Goal: Task Accomplishment & Management: Use online tool/utility

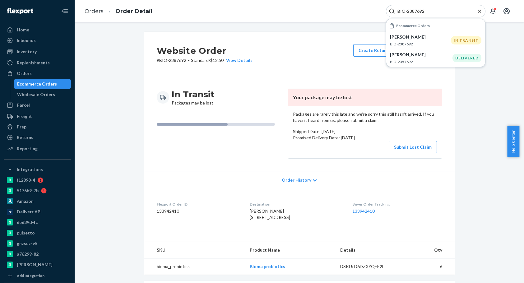
scroll to position [124, 0]
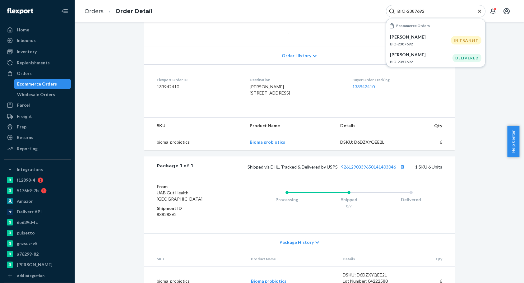
click at [414, 9] on input "BIO-2387692" at bounding box center [433, 11] width 76 height 6
paste input "448139"
click at [316, 111] on dl "Flexport Order ID 133942410 Destination Suzanne Kirsch PO Box 561 Lakebay, WA 9…" at bounding box center [299, 87] width 310 height 47
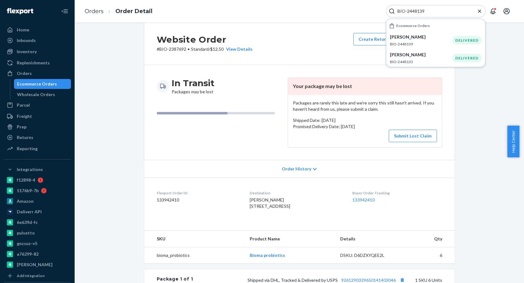
scroll to position [0, 0]
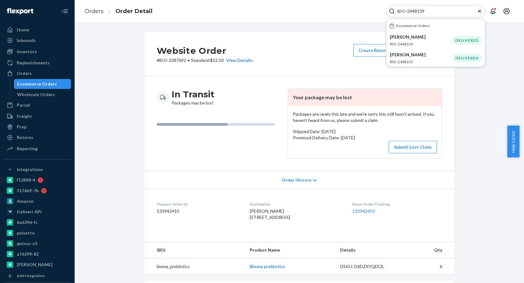
click at [408, 14] on input "BIO-2448139" at bounding box center [433, 11] width 76 height 6
click at [422, 41] on div "Penny Murphy BIO-2448139" at bounding box center [421, 40] width 62 height 13
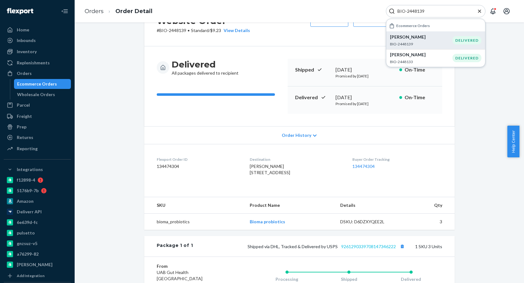
scroll to position [93, 0]
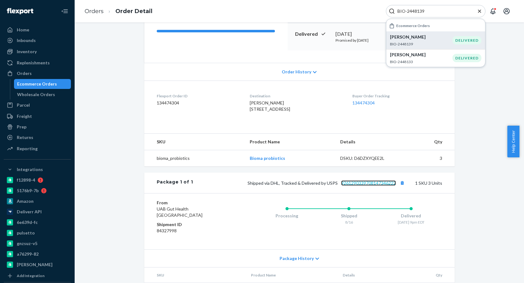
click at [370, 186] on link "9261290339708147346222" at bounding box center [368, 182] width 55 height 5
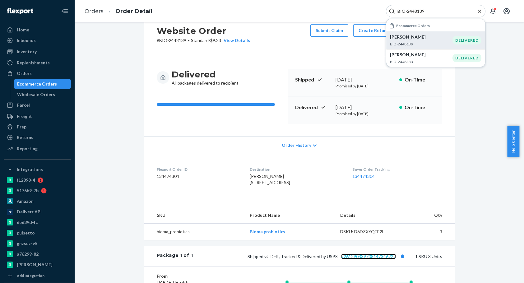
scroll to position [0, 0]
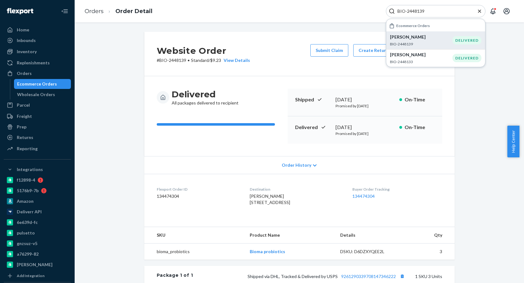
drag, startPoint x: 368, startPoint y: 127, endPoint x: 329, endPoint y: 125, distance: 39.2
click at [329, 125] on div "Delivered August 22, 2025 Promised by August 27, 2025 On-Time" at bounding box center [365, 129] width 155 height 27
copy div "August 22, 2025"
click at [414, 12] on input "BIO-2448139" at bounding box center [433, 11] width 76 height 6
click at [415, 12] on input "BIO-2448139" at bounding box center [433, 11] width 76 height 6
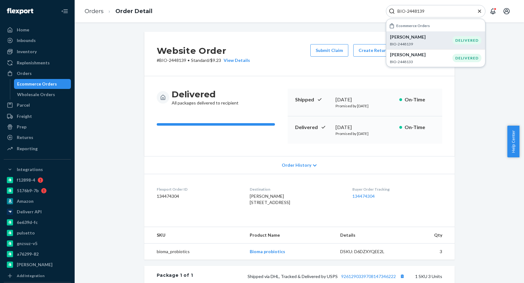
paste input "346405"
click at [423, 38] on p "[PERSON_NAME]" at bounding box center [421, 37] width 62 height 6
click at [414, 9] on input "BIO-2346405" at bounding box center [433, 11] width 76 height 6
paste input "72"
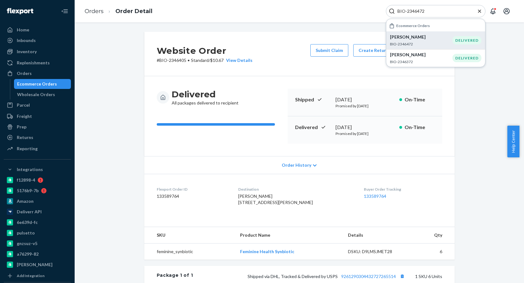
type input "BIO-2346472"
click at [428, 44] on p "BIO-2346472" at bounding box center [421, 43] width 62 height 5
click at [366, 53] on button "Create Return" at bounding box center [373, 50] width 40 height 12
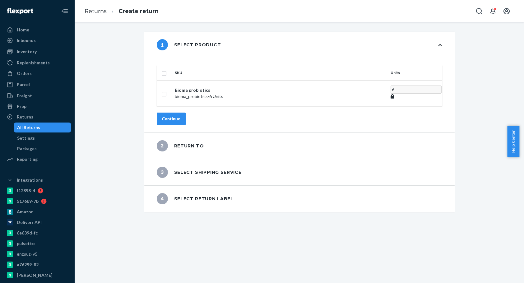
click at [172, 65] on th at bounding box center [165, 72] width 16 height 15
click at [167, 69] on input "checkbox" at bounding box center [164, 72] width 5 height 7
checkbox input "true"
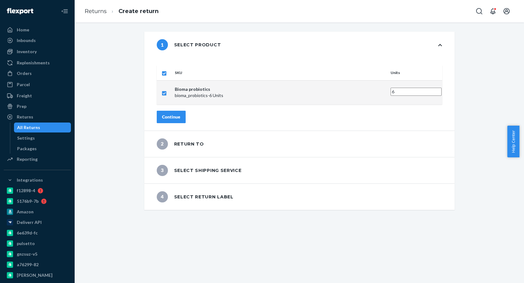
click at [180, 114] on div "Continue" at bounding box center [171, 117] width 18 height 6
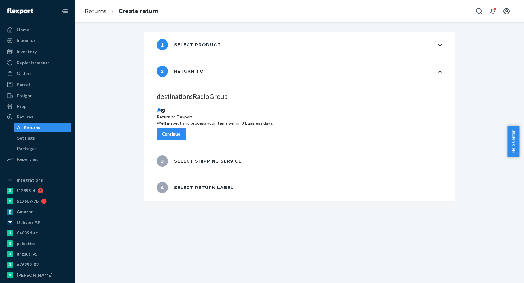
click at [180, 131] on div "Continue" at bounding box center [171, 134] width 18 height 6
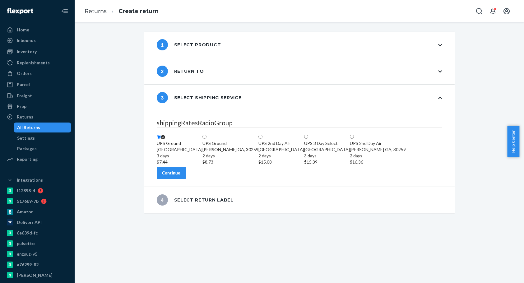
click at [180, 176] on div "Continue" at bounding box center [171, 173] width 18 height 6
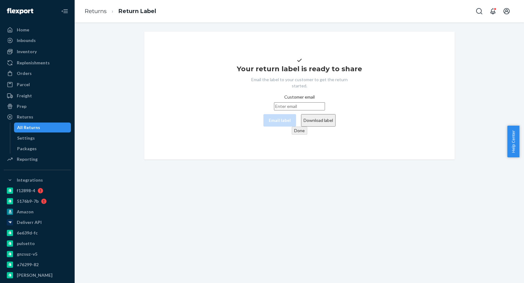
click at [301, 127] on button "Download label" at bounding box center [318, 120] width 35 height 12
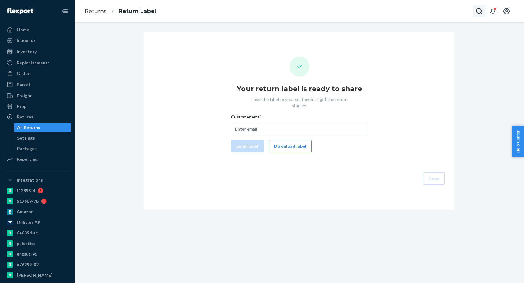
click at [476, 11] on icon "Open Search Box" at bounding box center [479, 11] width 6 height 6
click at [455, 11] on input "Search Input" at bounding box center [433, 11] width 76 height 6
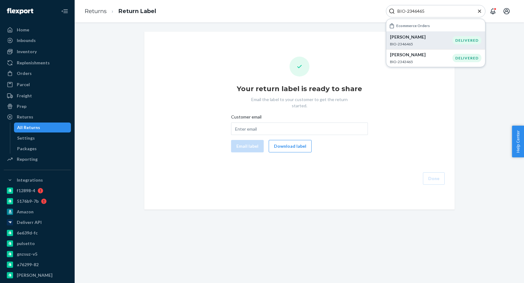
type input "BIO-2346465"
click at [439, 46] on p "BIO-2346465" at bounding box center [421, 43] width 62 height 5
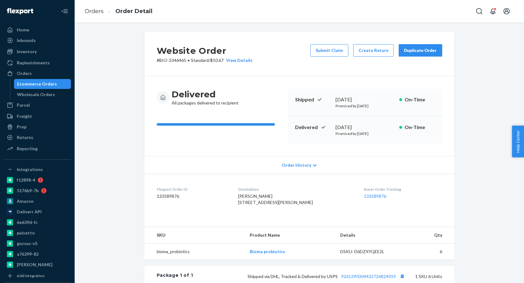
click at [367, 44] on div "Website Order # BIO-2346465 • Standard / $10.67 View Details Submit Claim Creat…" at bounding box center [299, 54] width 310 height 44
click at [366, 47] on button "Create Return" at bounding box center [373, 50] width 40 height 12
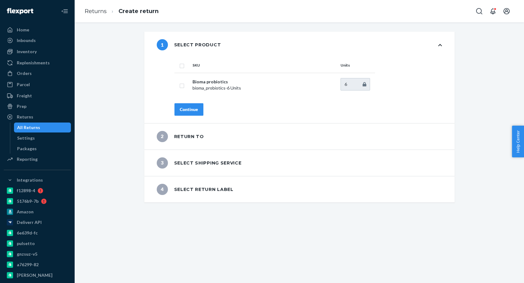
click at [179, 65] on input "checkbox" at bounding box center [181, 65] width 5 height 7
checkbox input "true"
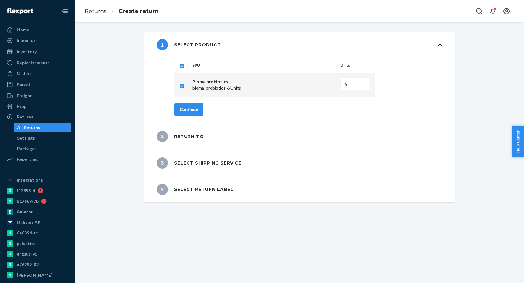
click at [192, 108] on div "Continue" at bounding box center [189, 109] width 18 height 6
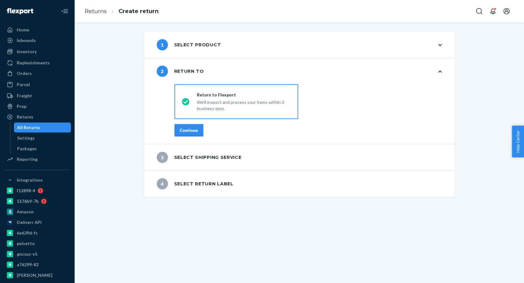
click at [188, 131] on div "Continue" at bounding box center [189, 130] width 18 height 6
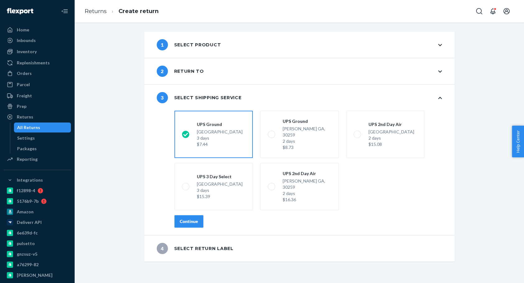
click at [192, 218] on div "Continue" at bounding box center [189, 221] width 18 height 6
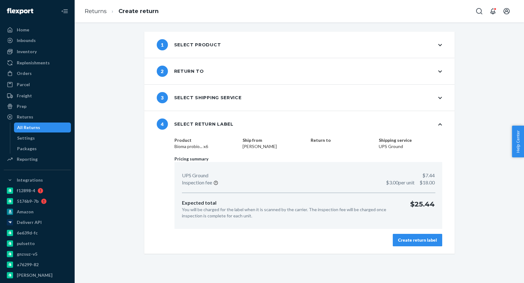
click at [403, 240] on div "Create return label" at bounding box center [417, 240] width 39 height 6
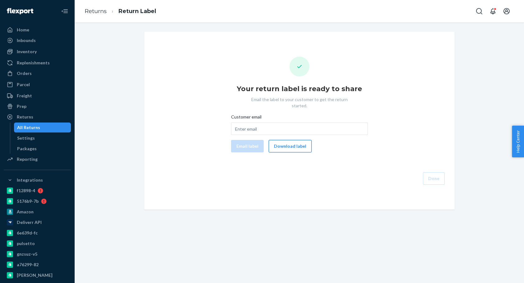
click at [293, 142] on button "Download label" at bounding box center [290, 146] width 43 height 12
click at [481, 10] on icon "Open Search Box" at bounding box center [479, 11] width 6 height 6
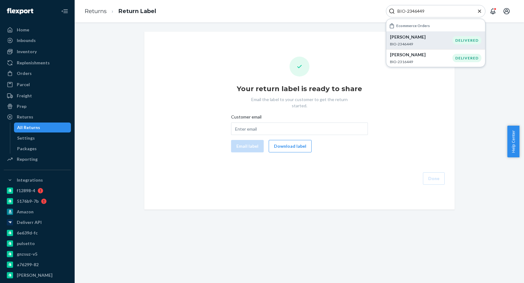
type input "BIO-2346449"
click at [429, 38] on p "[PERSON_NAME]" at bounding box center [421, 37] width 62 height 6
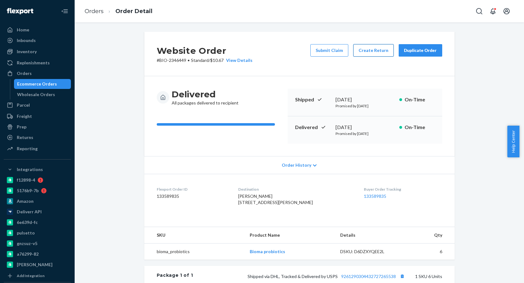
click at [366, 46] on button "Create Return" at bounding box center [373, 50] width 40 height 12
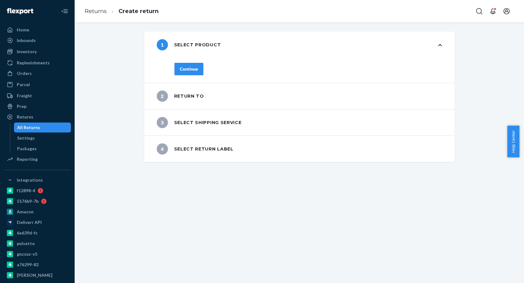
click at [190, 68] on div "Continue" at bounding box center [308, 73] width 292 height 20
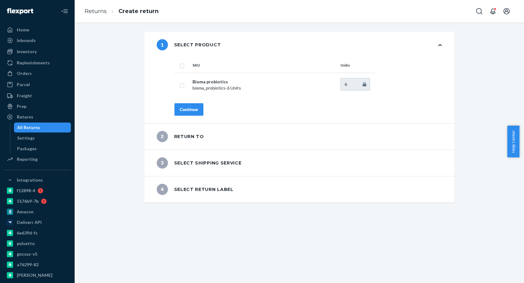
click at [180, 64] on input "checkbox" at bounding box center [181, 65] width 5 height 7
checkbox input "true"
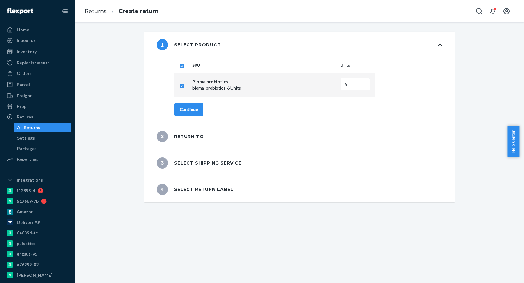
click at [190, 105] on button "Continue" at bounding box center [188, 109] width 29 height 12
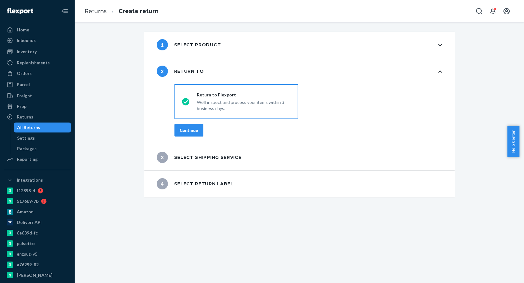
click at [189, 132] on div "Continue" at bounding box center [189, 130] width 18 height 6
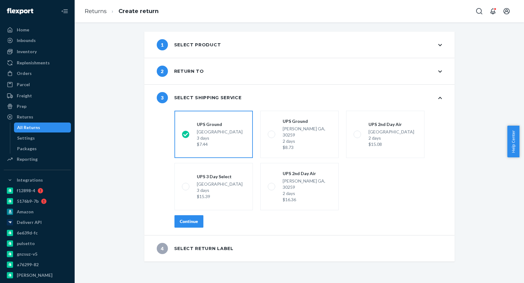
click at [187, 215] on button "Continue" at bounding box center [188, 221] width 29 height 12
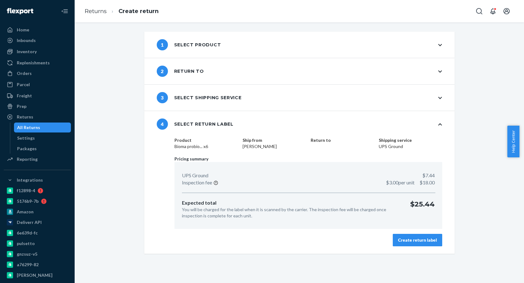
click at [416, 236] on button "Create return label" at bounding box center [417, 240] width 49 height 12
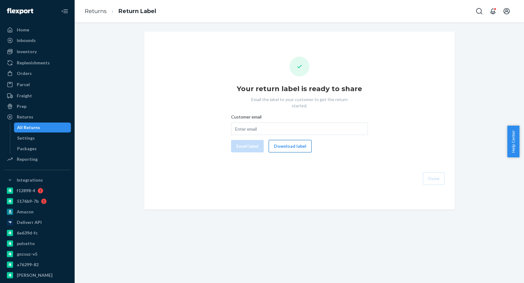
click at [292, 140] on button "Download label" at bounding box center [290, 146] width 43 height 12
click at [479, 13] on icon "Open Search Box" at bounding box center [479, 11] width 6 height 6
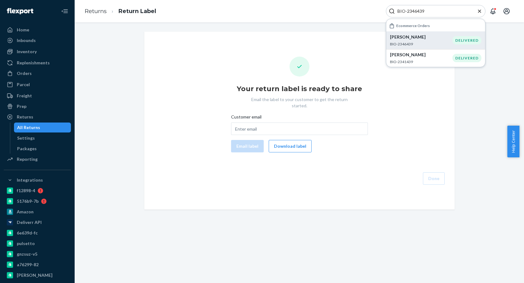
type input "BIO-2346439"
click at [409, 36] on p "[PERSON_NAME]" at bounding box center [421, 37] width 62 height 6
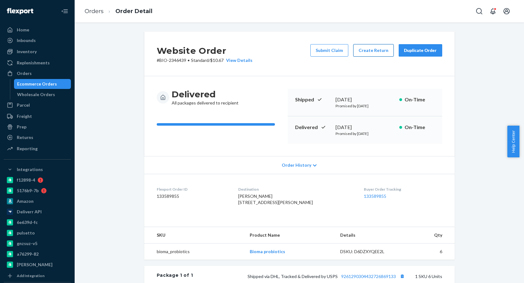
click at [370, 51] on button "Create Return" at bounding box center [373, 50] width 40 height 12
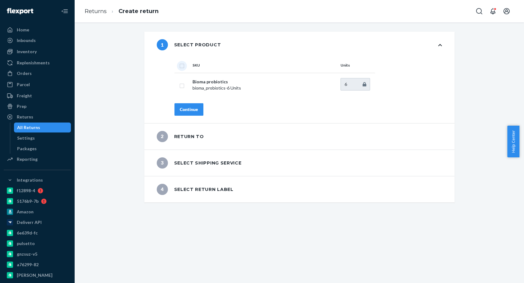
click at [179, 66] on input "checkbox" at bounding box center [181, 65] width 5 height 7
checkbox input "true"
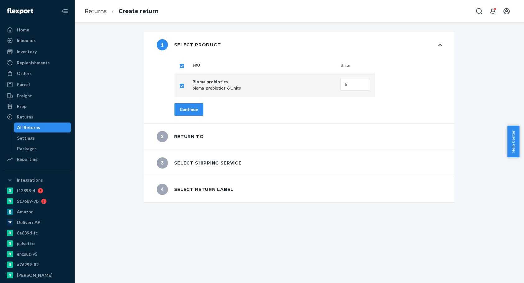
click at [183, 112] on div "Continue" at bounding box center [189, 109] width 18 height 6
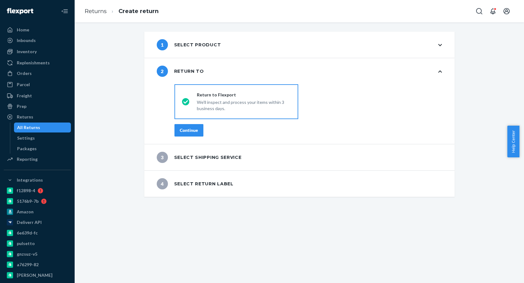
click at [194, 129] on div "Continue" at bounding box center [189, 130] width 18 height 6
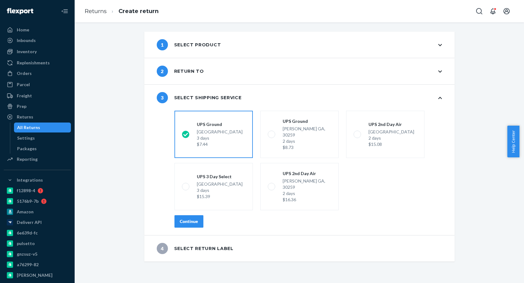
click at [190, 218] on div "Continue" at bounding box center [189, 221] width 18 height 6
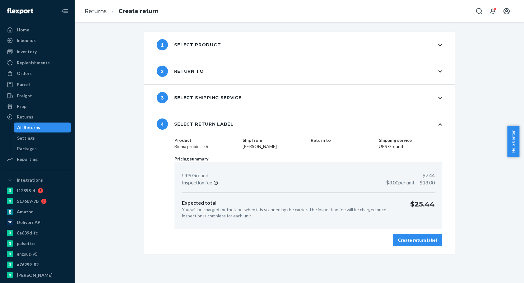
click at [406, 237] on div "Create return label" at bounding box center [417, 240] width 39 height 6
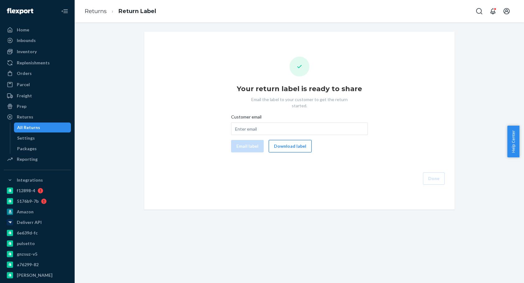
click at [281, 145] on button "Download label" at bounding box center [290, 146] width 43 height 12
click at [486, 10] on div at bounding box center [493, 11] width 41 height 12
click at [480, 13] on icon "Open Search Box" at bounding box center [479, 11] width 6 height 6
click at [451, 13] on input "Search Input" at bounding box center [433, 11] width 76 height 6
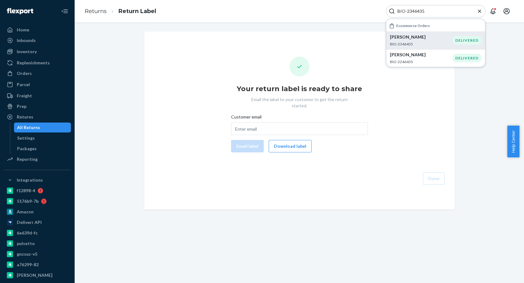
type input "BIO-2346435"
click at [426, 35] on p "[PERSON_NAME]" at bounding box center [421, 37] width 62 height 6
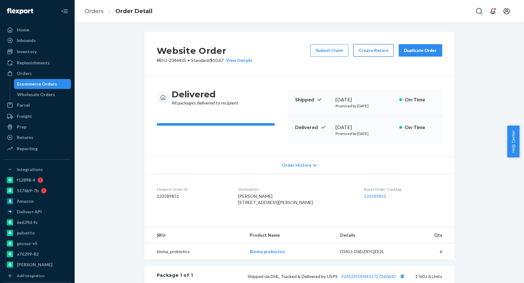
click at [378, 51] on button "Create Return" at bounding box center [373, 50] width 40 height 12
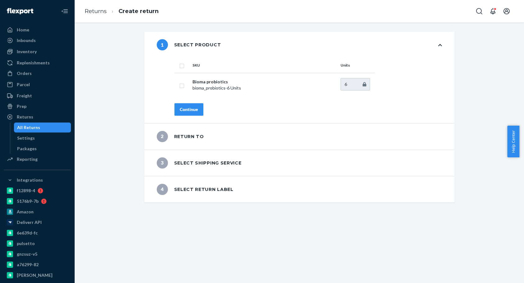
click at [181, 67] on input "checkbox" at bounding box center [181, 65] width 5 height 7
checkbox input "true"
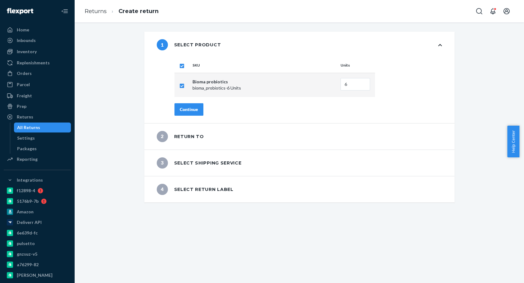
click at [190, 110] on div "Continue" at bounding box center [189, 109] width 18 height 6
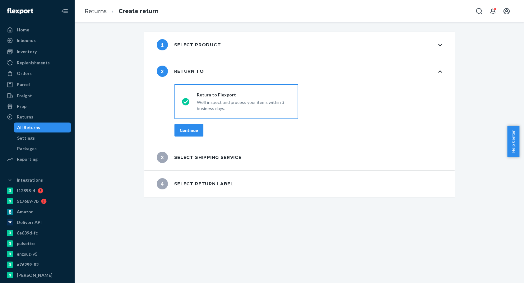
click at [195, 131] on div "Continue" at bounding box center [189, 130] width 18 height 6
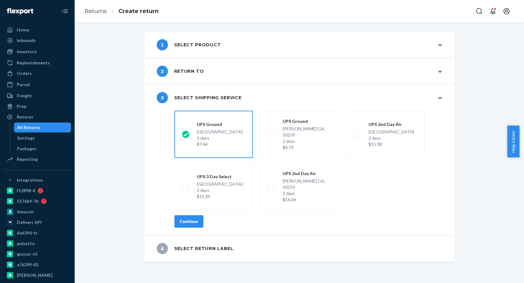
click at [182, 218] on div "Continue" at bounding box center [189, 221] width 18 height 6
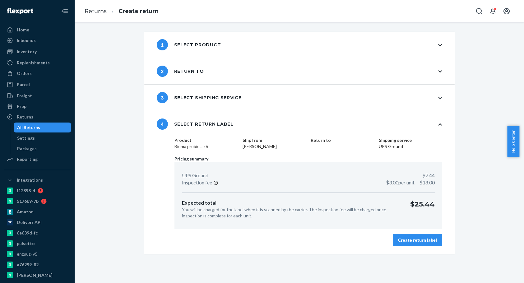
click at [409, 241] on div "Create return label" at bounding box center [417, 240] width 39 height 6
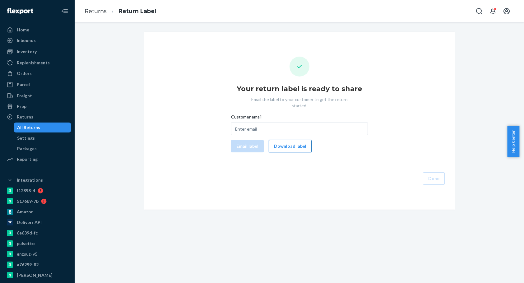
click at [299, 140] on button "Download label" at bounding box center [290, 146] width 43 height 12
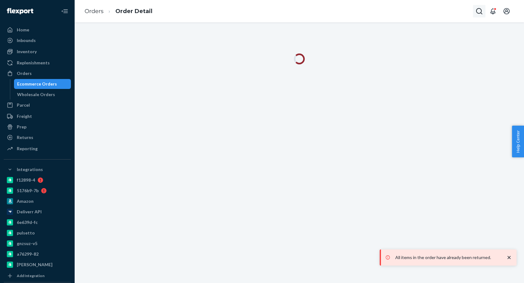
click at [479, 13] on icon "Open Search Box" at bounding box center [478, 10] width 7 height 7
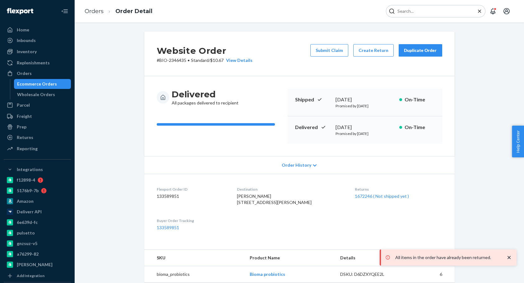
click at [427, 11] on input "Search Input" at bounding box center [433, 11] width 76 height 6
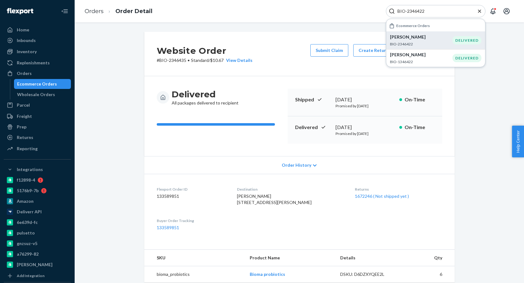
type input "BIO-2346422"
click at [427, 38] on p "[PERSON_NAME]" at bounding box center [421, 37] width 62 height 6
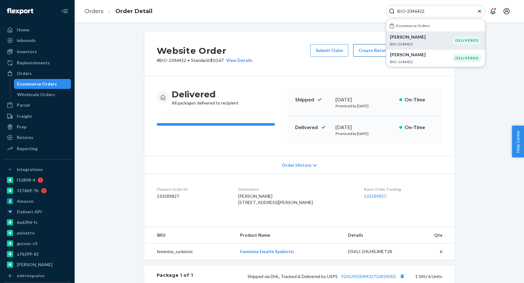
click at [368, 53] on button "Create Return" at bounding box center [373, 50] width 40 height 12
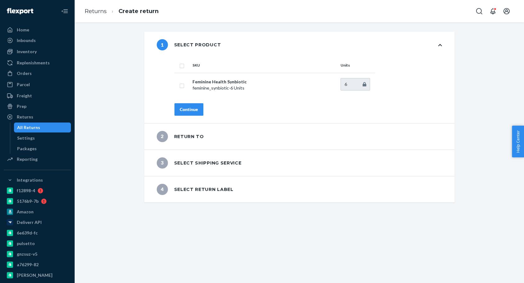
click at [179, 64] on input "checkbox" at bounding box center [181, 65] width 5 height 7
checkbox input "true"
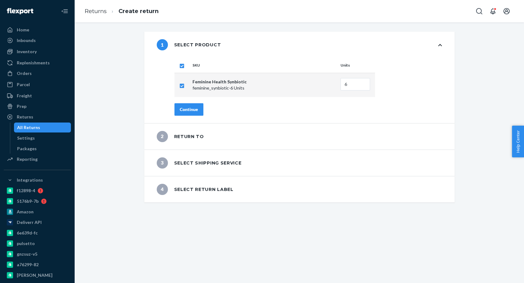
click at [182, 104] on button "Continue" at bounding box center [188, 109] width 29 height 12
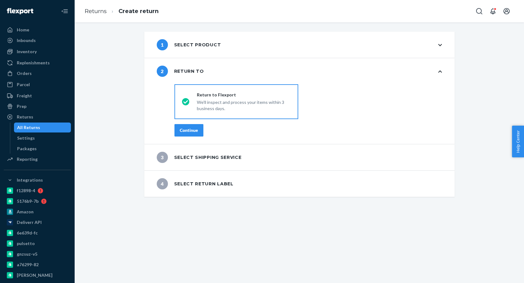
click at [185, 129] on div "Continue" at bounding box center [189, 130] width 18 height 6
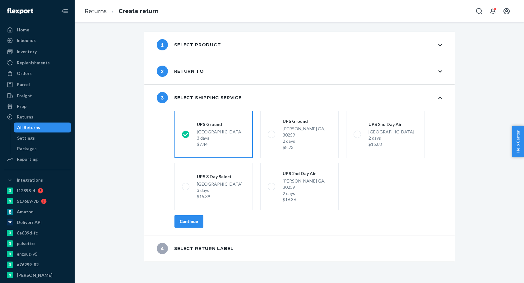
click at [193, 215] on button "Continue" at bounding box center [188, 221] width 29 height 12
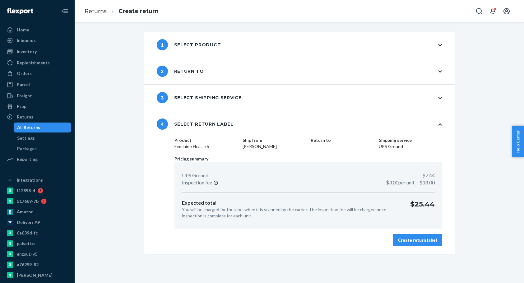
click at [410, 245] on button "Create return label" at bounding box center [417, 240] width 49 height 12
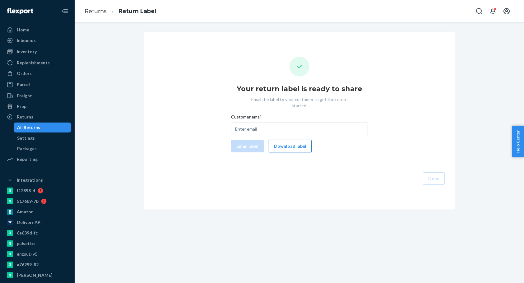
click at [295, 140] on button "Download label" at bounding box center [290, 146] width 43 height 12
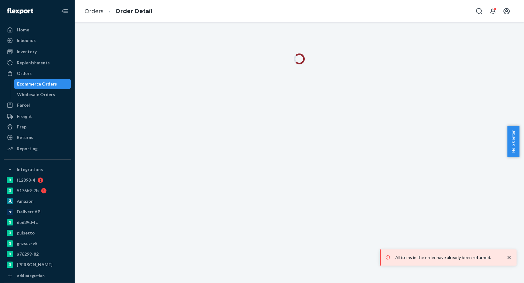
click at [473, 12] on button "Open Search Box" at bounding box center [479, 11] width 12 height 12
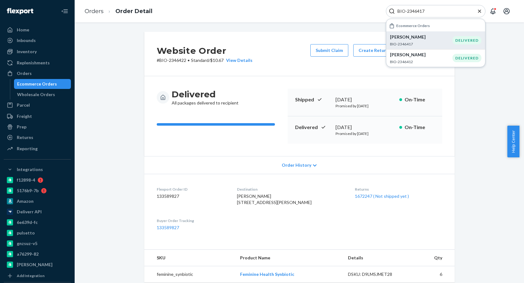
type input "BIO-2346417"
click at [421, 38] on p "[PERSON_NAME]" at bounding box center [421, 37] width 62 height 6
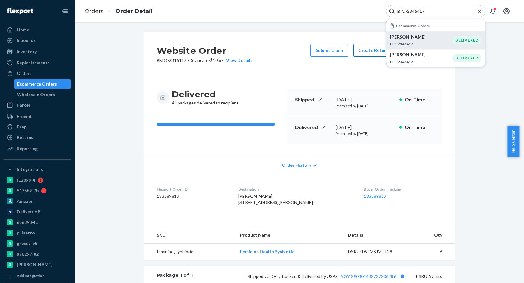
click at [366, 49] on button "Create Return" at bounding box center [373, 50] width 40 height 12
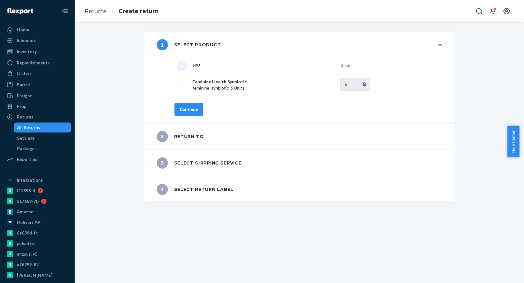
click at [180, 67] on input "checkbox" at bounding box center [181, 65] width 5 height 7
checkbox input "true"
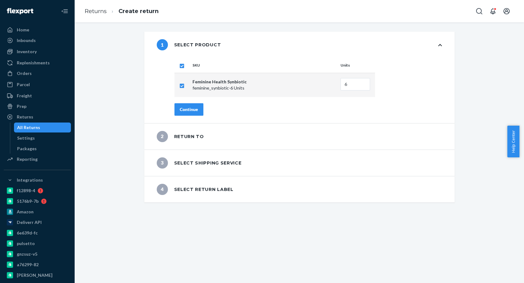
click at [194, 112] on div "Continue" at bounding box center [189, 109] width 18 height 6
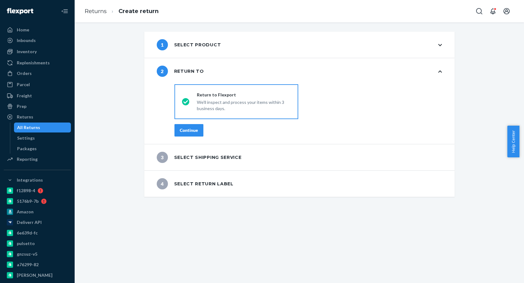
click at [191, 133] on button "Continue" at bounding box center [188, 130] width 29 height 12
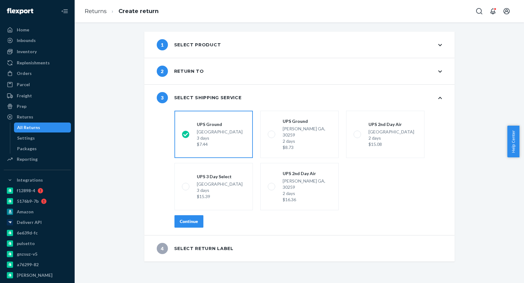
click at [186, 215] on button "Continue" at bounding box center [188, 221] width 29 height 12
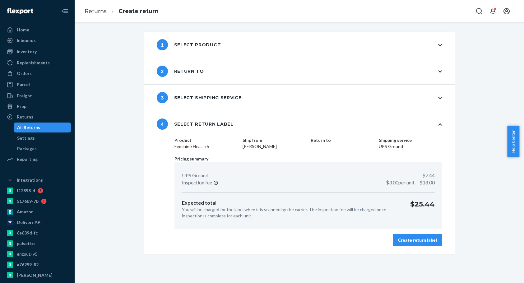
click at [414, 242] on div "Create return label" at bounding box center [417, 240] width 39 height 6
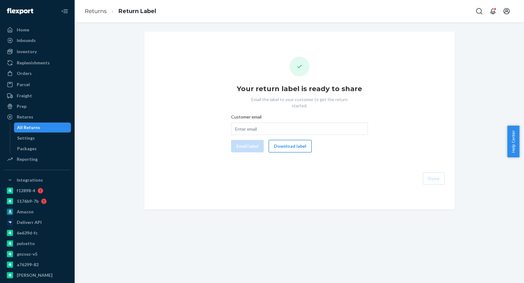
click at [283, 141] on button "Download label" at bounding box center [290, 146] width 43 height 12
click at [476, 13] on icon "Open Search Box" at bounding box center [478, 10] width 7 height 7
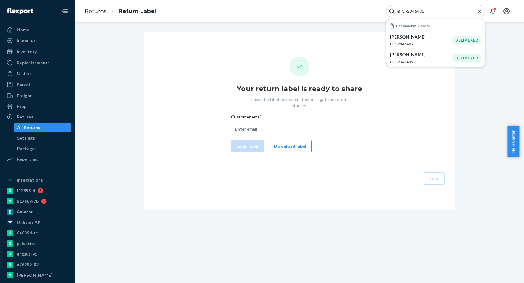
drag, startPoint x: 433, startPoint y: 10, endPoint x: 356, endPoint y: 10, distance: 77.4
click at [356, 10] on div "Returns Return Label BIO-2346405 Ecommerce Orders [PERSON_NAME] BIO-2346405 DEL…" at bounding box center [299, 11] width 449 height 22
type input "BIO-2346405"
click at [431, 42] on p "BIO-2346405" at bounding box center [421, 43] width 62 height 5
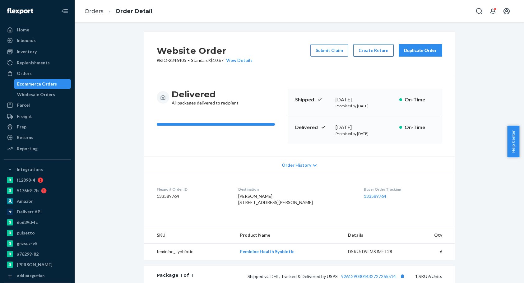
click at [366, 51] on button "Create Return" at bounding box center [373, 50] width 40 height 12
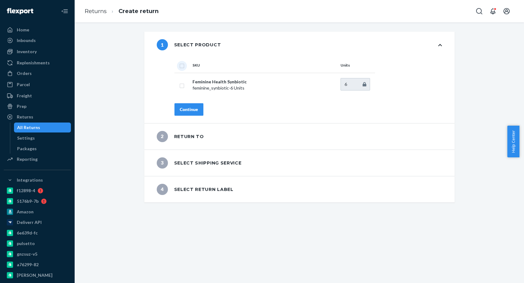
click at [180, 66] on input "checkbox" at bounding box center [181, 65] width 5 height 7
checkbox input "true"
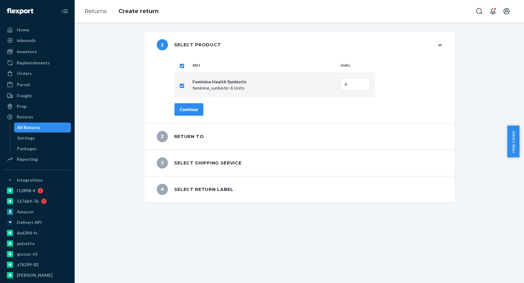
click at [190, 108] on div "Continue" at bounding box center [189, 109] width 18 height 6
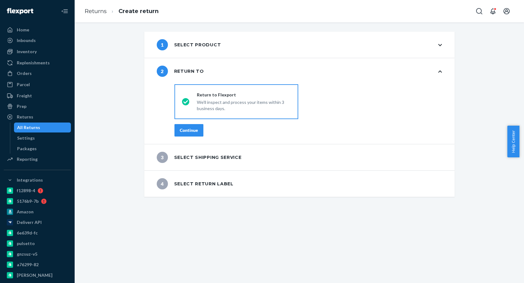
click at [190, 133] on div "Continue" at bounding box center [189, 130] width 18 height 6
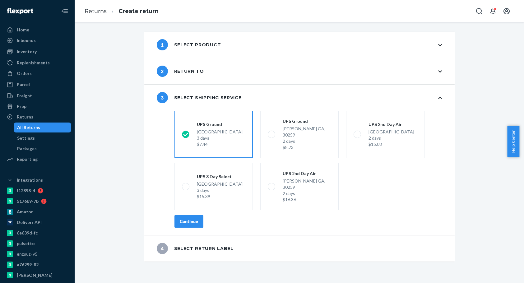
click at [182, 215] on button "Continue" at bounding box center [188, 221] width 29 height 12
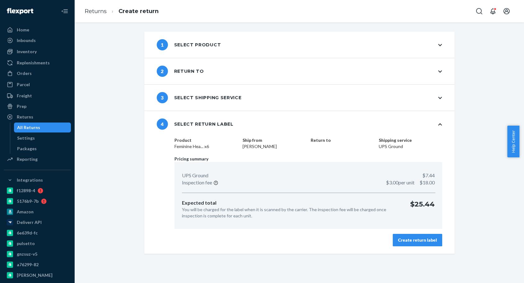
click at [407, 238] on div "Create return label" at bounding box center [417, 240] width 39 height 6
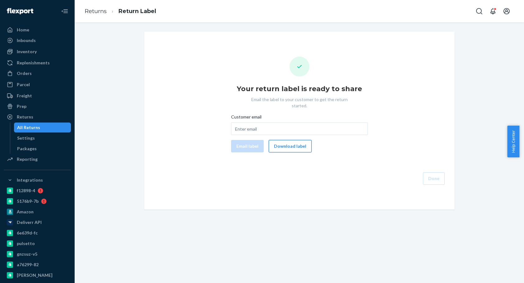
click at [297, 142] on button "Download label" at bounding box center [290, 146] width 43 height 12
